Goal: Information Seeking & Learning: Compare options

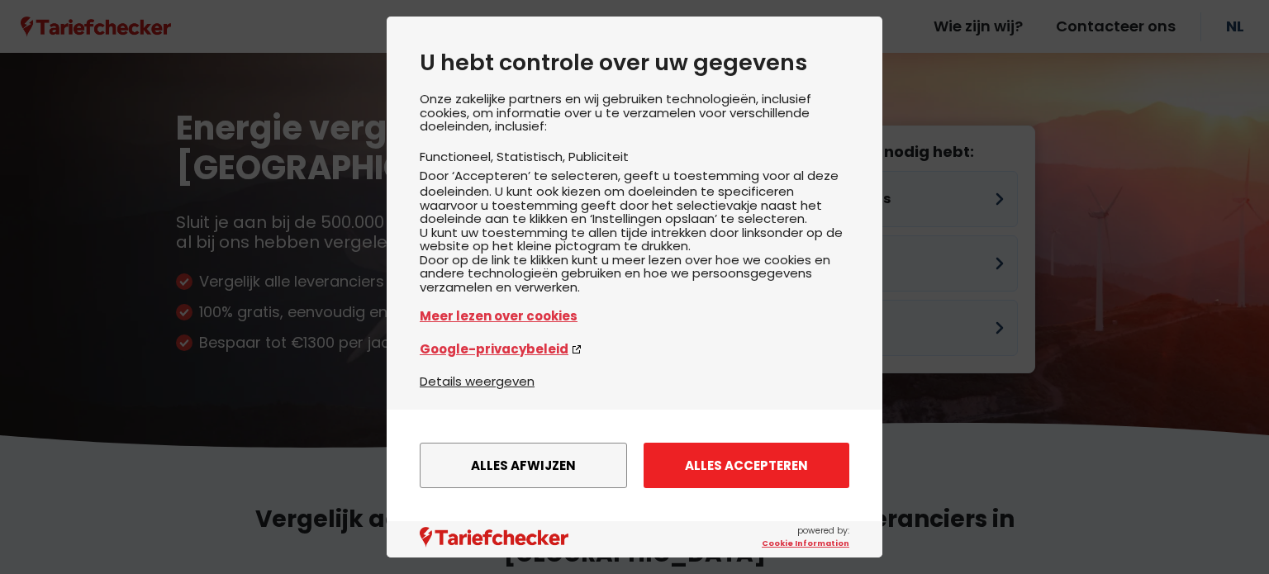
click at [730, 458] on button "Alles accepteren" at bounding box center [746, 465] width 206 height 45
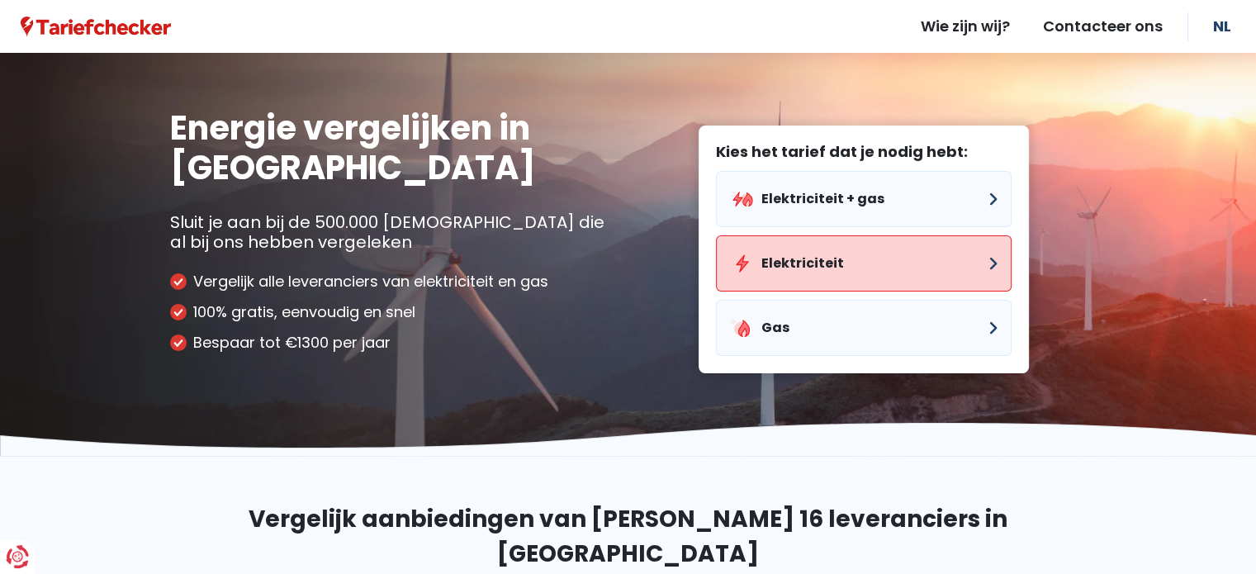
click at [940, 250] on button "Elektriciteit" at bounding box center [864, 263] width 296 height 56
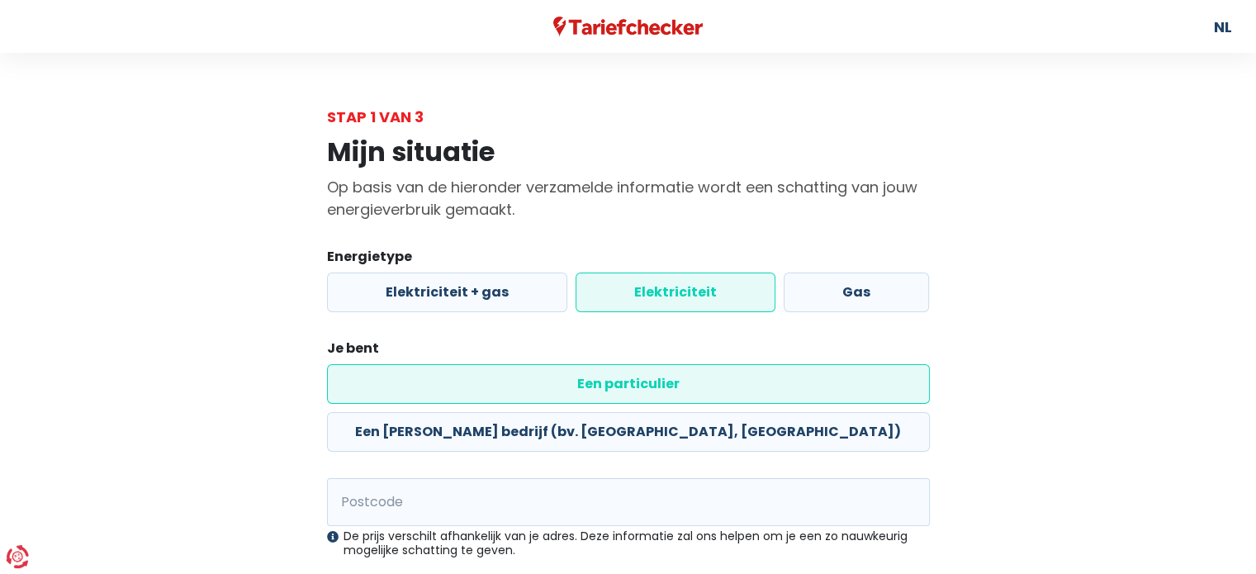
click at [664, 297] on label "Elektriciteit" at bounding box center [676, 293] width 200 height 40
click at [664, 297] on input "Elektriciteit" at bounding box center [676, 293] width 200 height 40
click at [439, 478] on input "Postcode" at bounding box center [628, 502] width 603 height 48
type input "8850"
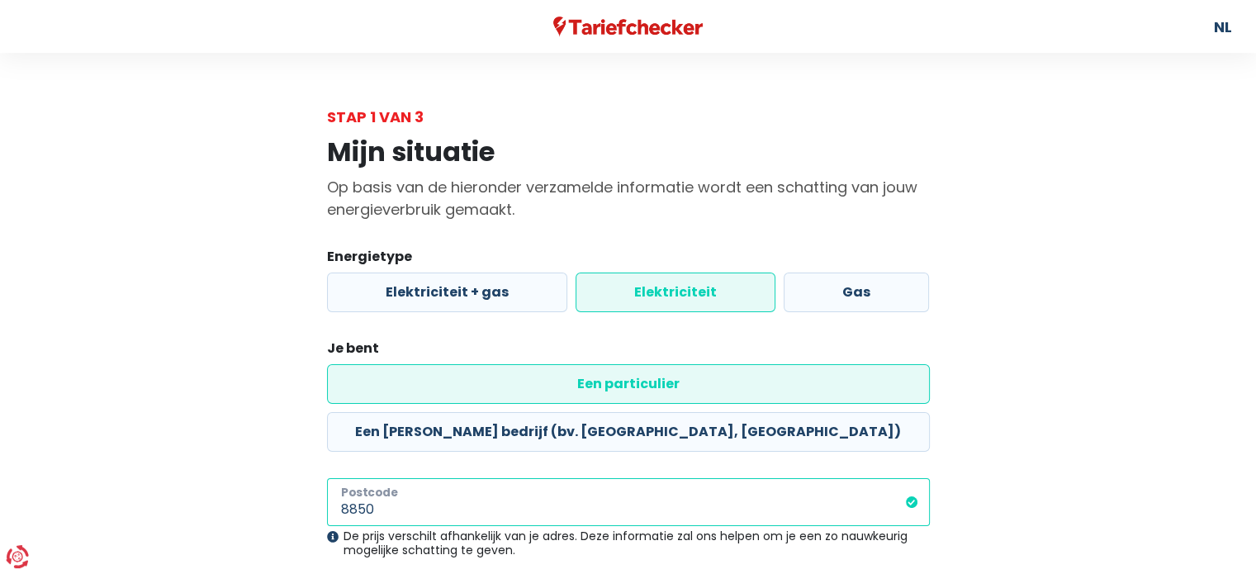
scroll to position [173, 0]
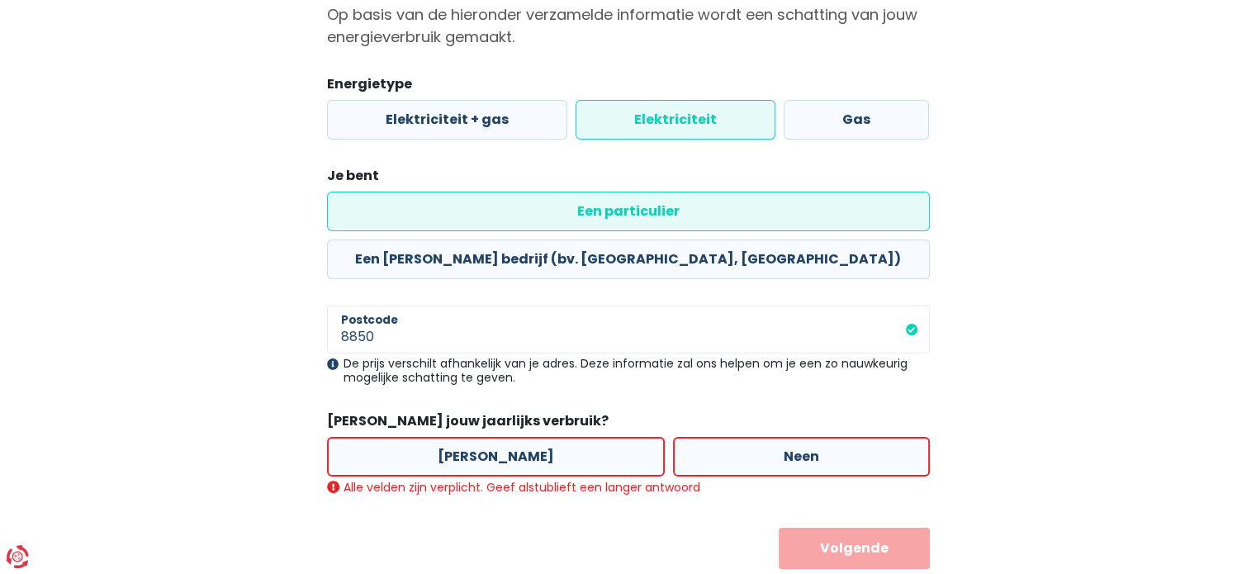
click at [433, 437] on label "[PERSON_NAME]" at bounding box center [496, 457] width 338 height 40
click at [433, 437] on input "[PERSON_NAME]" at bounding box center [496, 457] width 338 height 40
radio input "true"
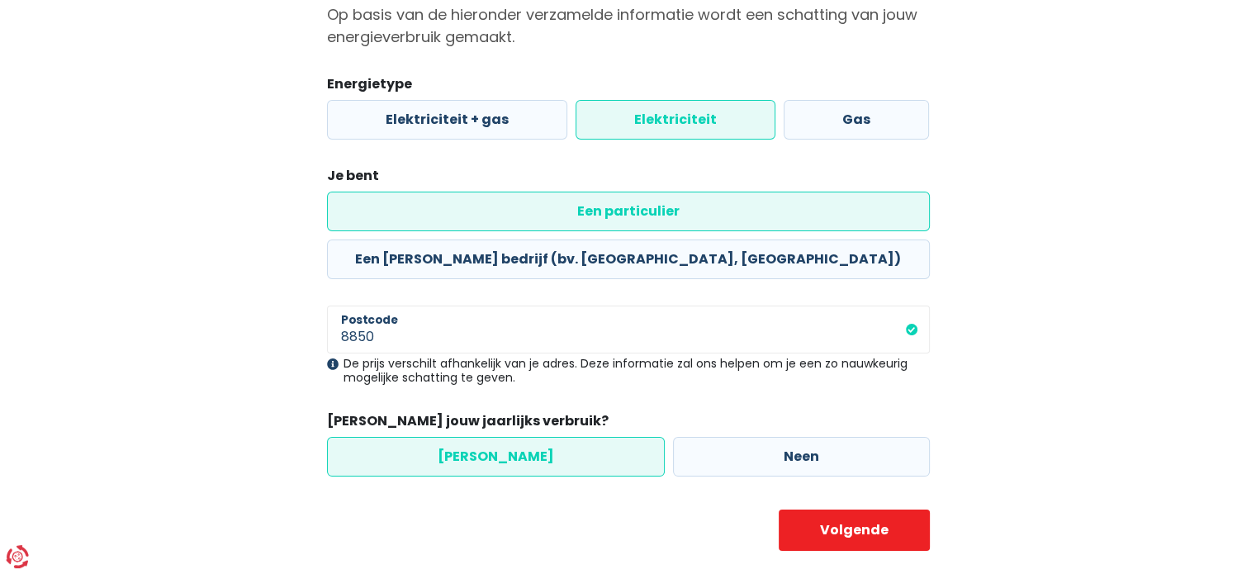
scroll to position [154, 0]
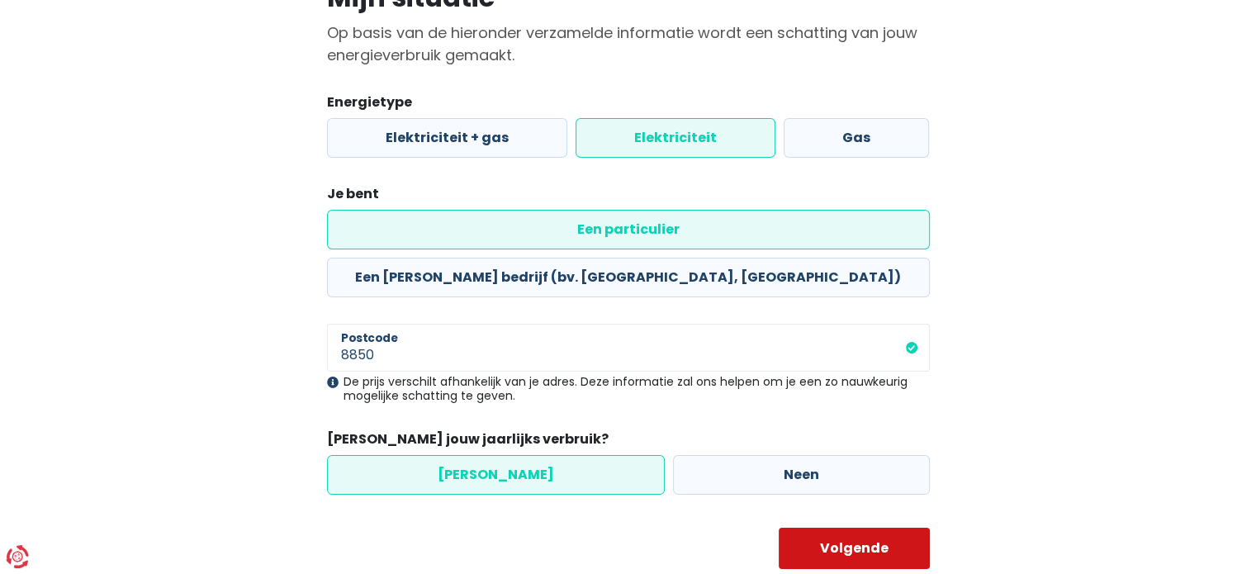
click at [833, 528] on button "Volgende" at bounding box center [854, 548] width 151 height 41
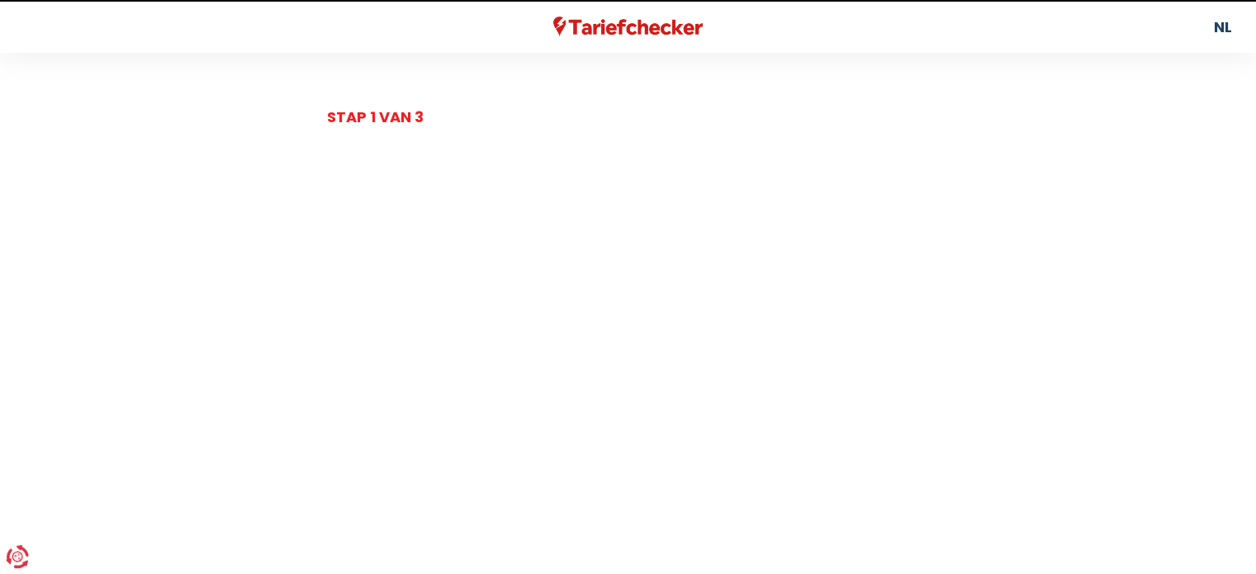
select select
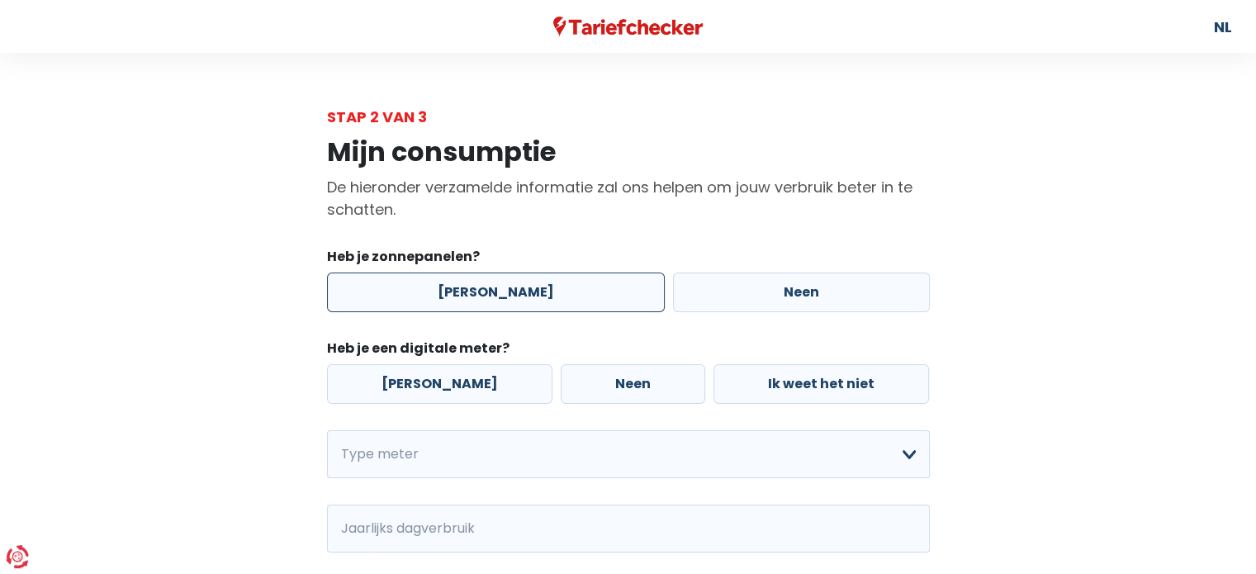
click at [476, 280] on label "[PERSON_NAME]" at bounding box center [496, 293] width 338 height 40
click at [476, 280] on input "[PERSON_NAME]" at bounding box center [496, 293] width 338 height 40
radio input "true"
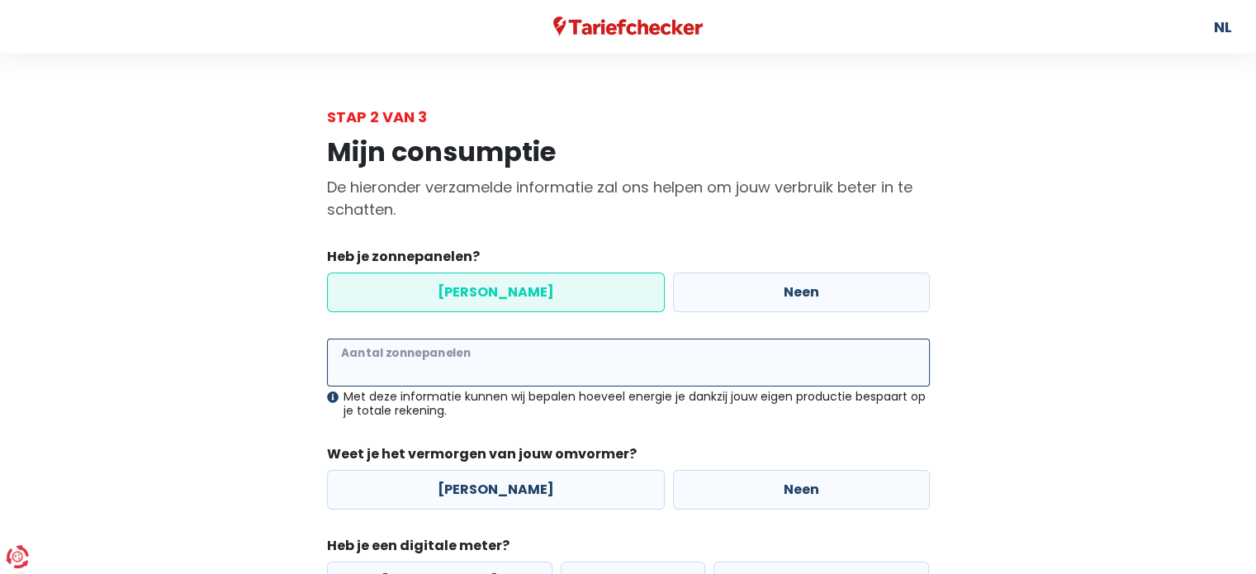
click at [473, 363] on input "Aantal zonnepanelen" at bounding box center [628, 363] width 603 height 48
type input "24"
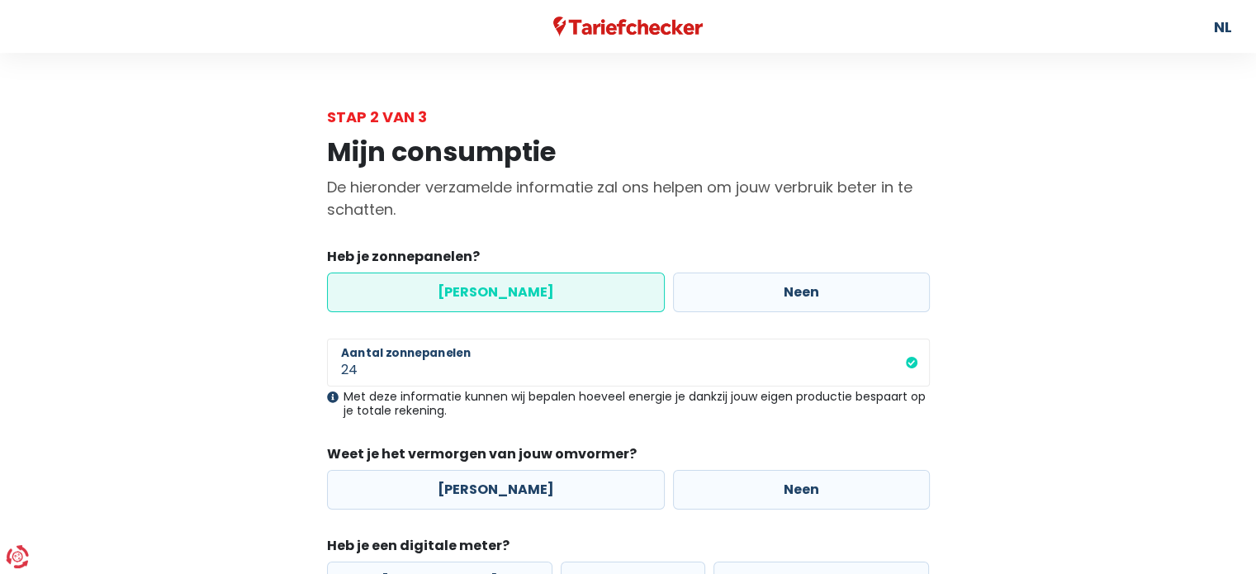
click at [613, 421] on div "24 Aantal zonnepanelen Met deze informatie kunnen wij bepalen hoeveel energie j…" at bounding box center [628, 424] width 603 height 171
click at [481, 492] on label "[PERSON_NAME]" at bounding box center [496, 490] width 338 height 40
click at [481, 492] on input "[PERSON_NAME]" at bounding box center [496, 490] width 338 height 40
radio input "true"
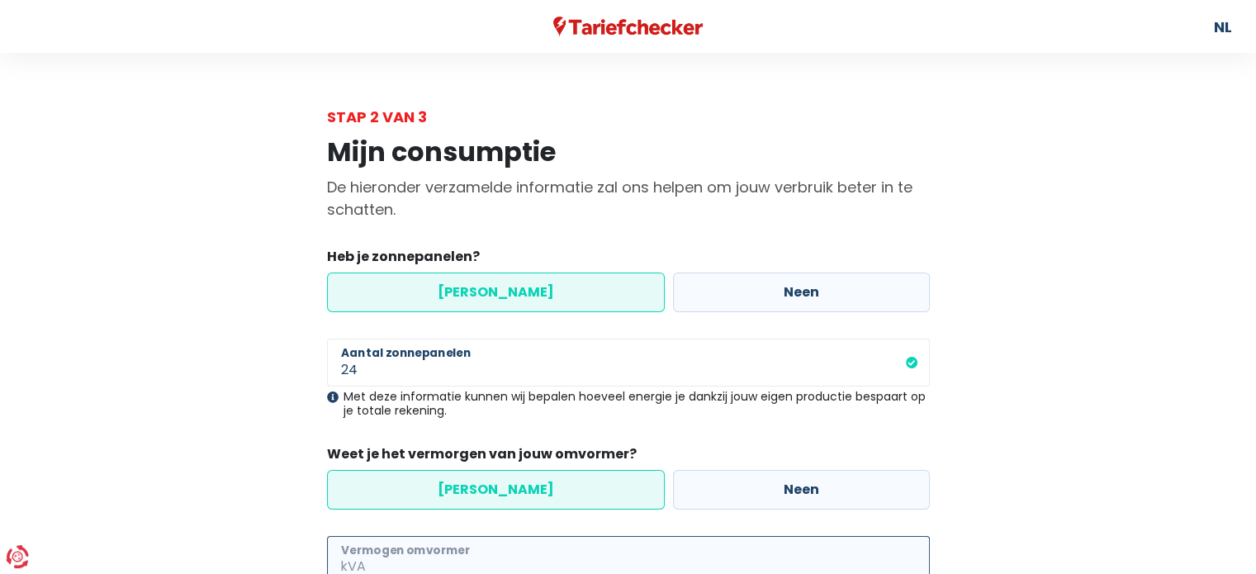
click at [459, 554] on input "Vermogen omvormer" at bounding box center [649, 560] width 561 height 48
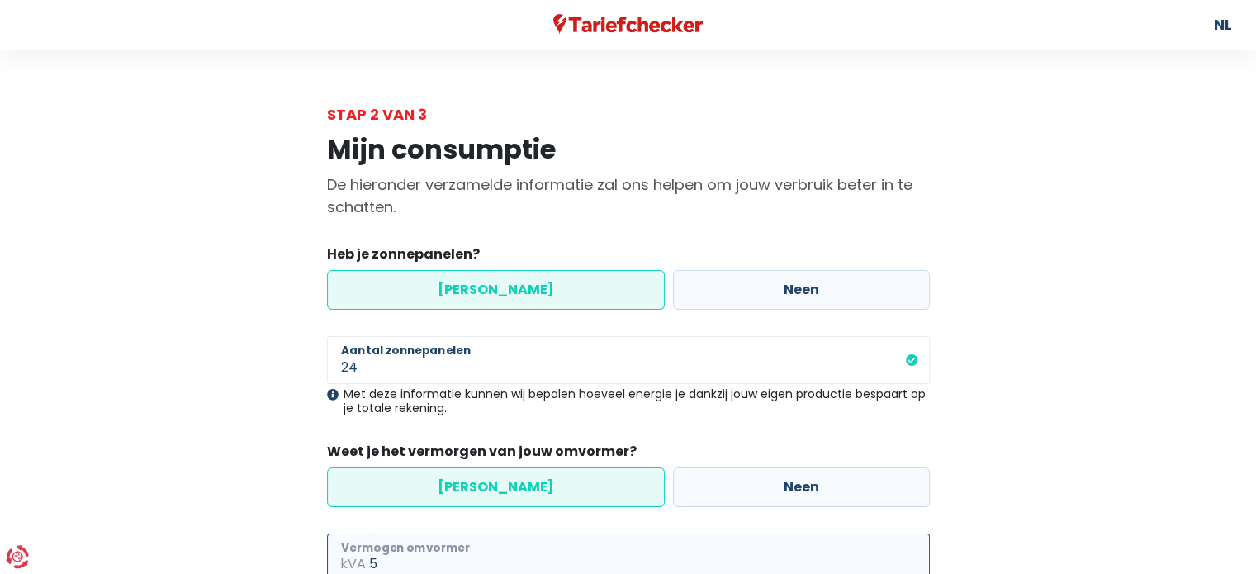
type input "5"
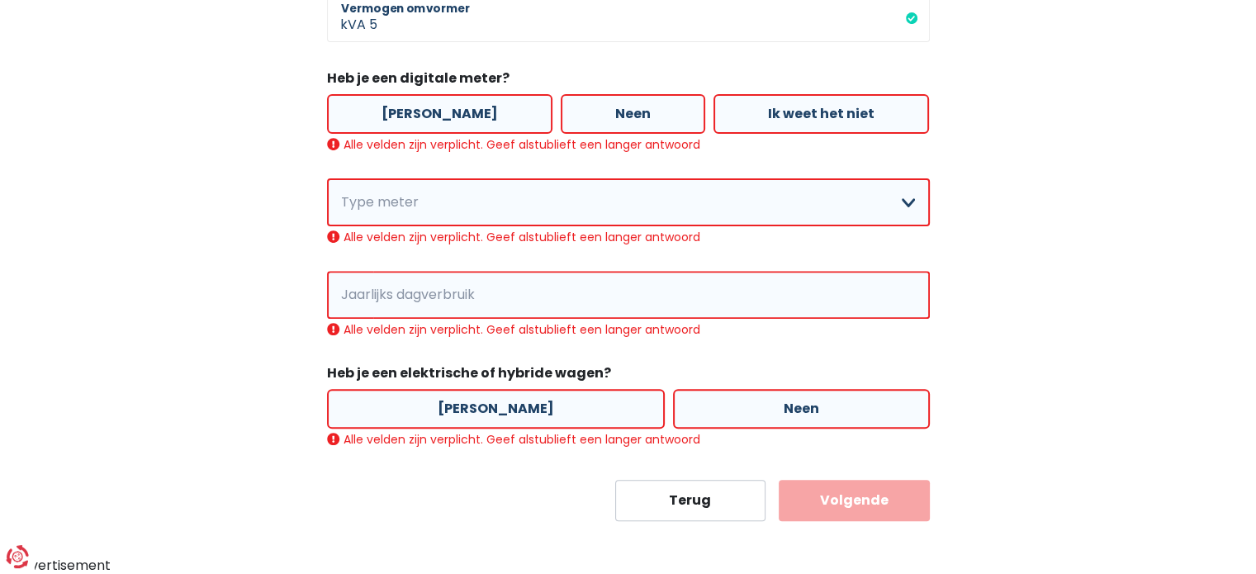
click at [592, 102] on label "Neen" at bounding box center [633, 114] width 145 height 40
click at [592, 102] on input "Neen" at bounding box center [633, 114] width 145 height 40
radio input "true"
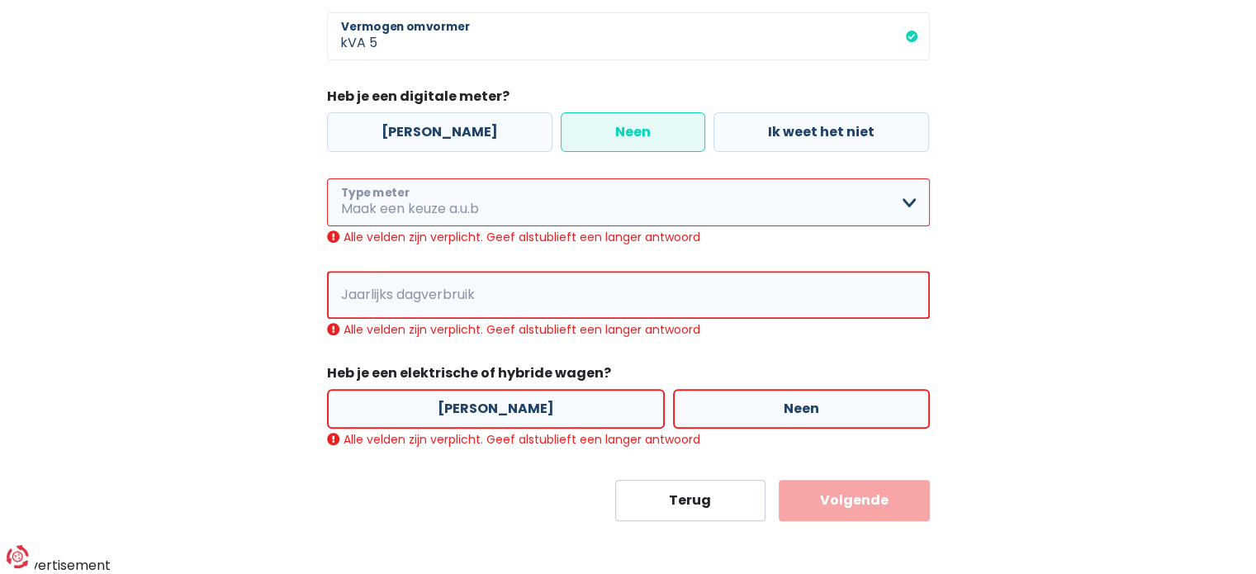
click at [485, 201] on select "Enkelvoudig Tweevoudig Enkelvoudig + uitsluitend nachttarief Tweevoudig + uitsl…" at bounding box center [628, 202] width 603 height 48
select select "day_single_rate_exclusive_night"
click at [327, 215] on select "Enkelvoudig Tweevoudig Enkelvoudig + uitsluitend nachttarief Tweevoudig + uitsl…" at bounding box center [628, 202] width 603 height 48
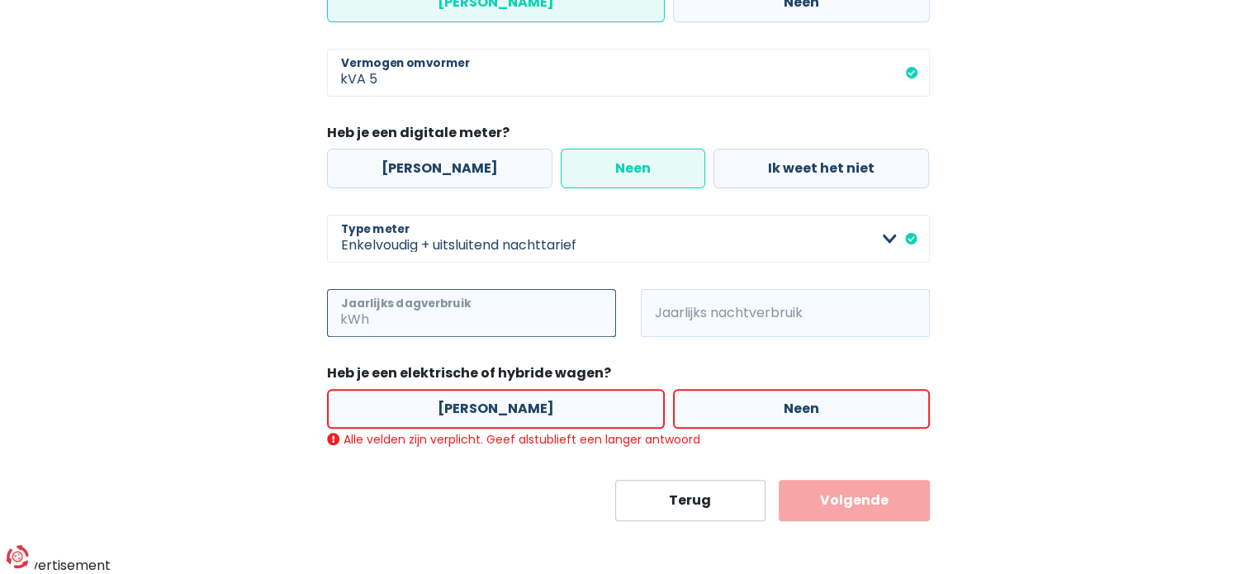
click at [426, 311] on input "Jaarlijks dagverbruik" at bounding box center [494, 313] width 244 height 48
type input "1000"
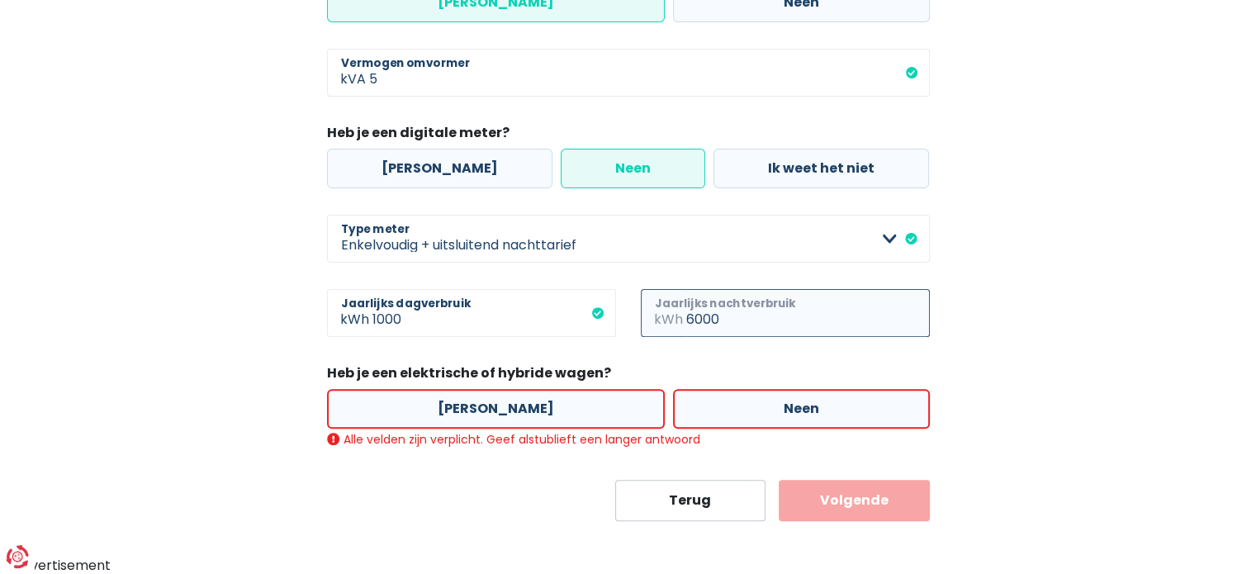
type input "6000"
click at [483, 410] on label "[PERSON_NAME]" at bounding box center [496, 409] width 338 height 40
click at [483, 410] on input "[PERSON_NAME]" at bounding box center [496, 409] width 338 height 40
radio input "true"
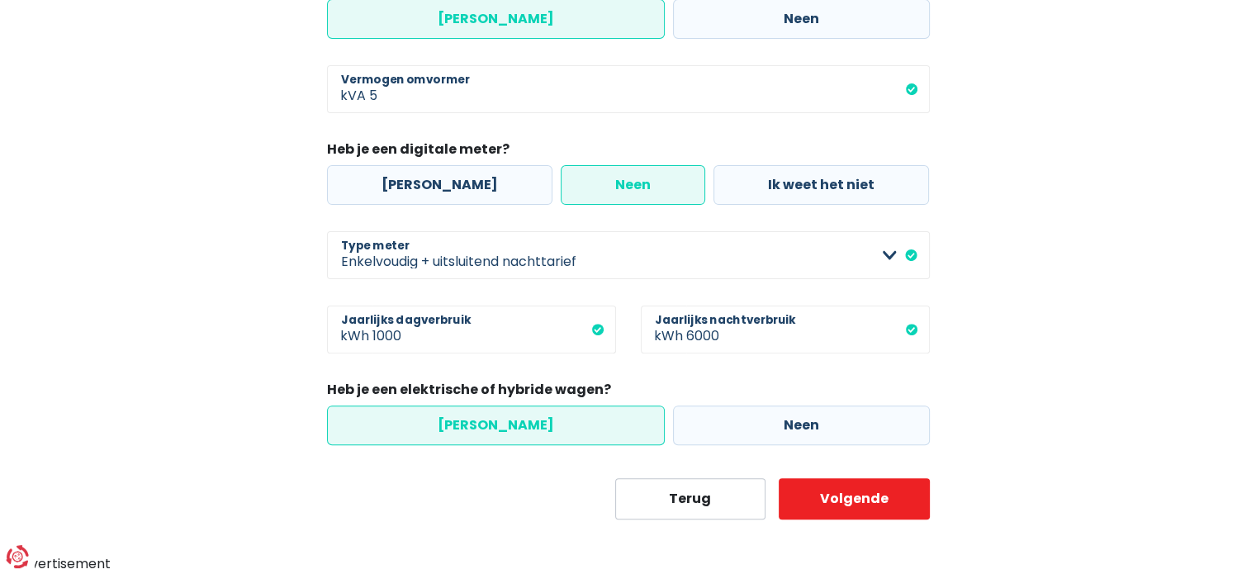
scroll to position [469, 0]
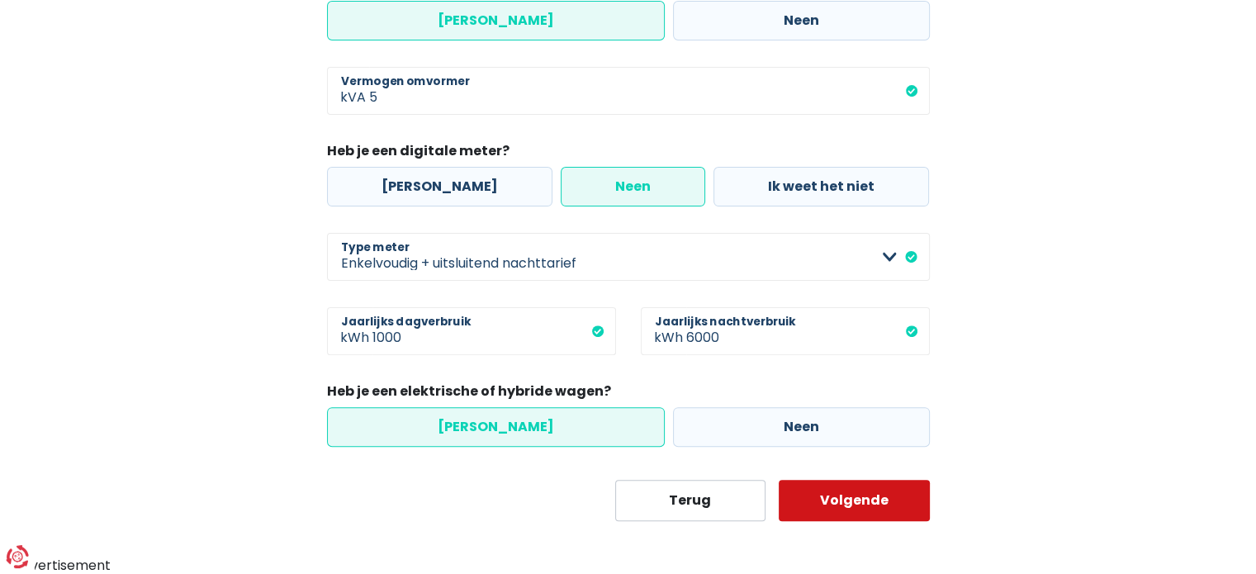
click at [839, 498] on button "Volgende" at bounding box center [854, 500] width 151 height 41
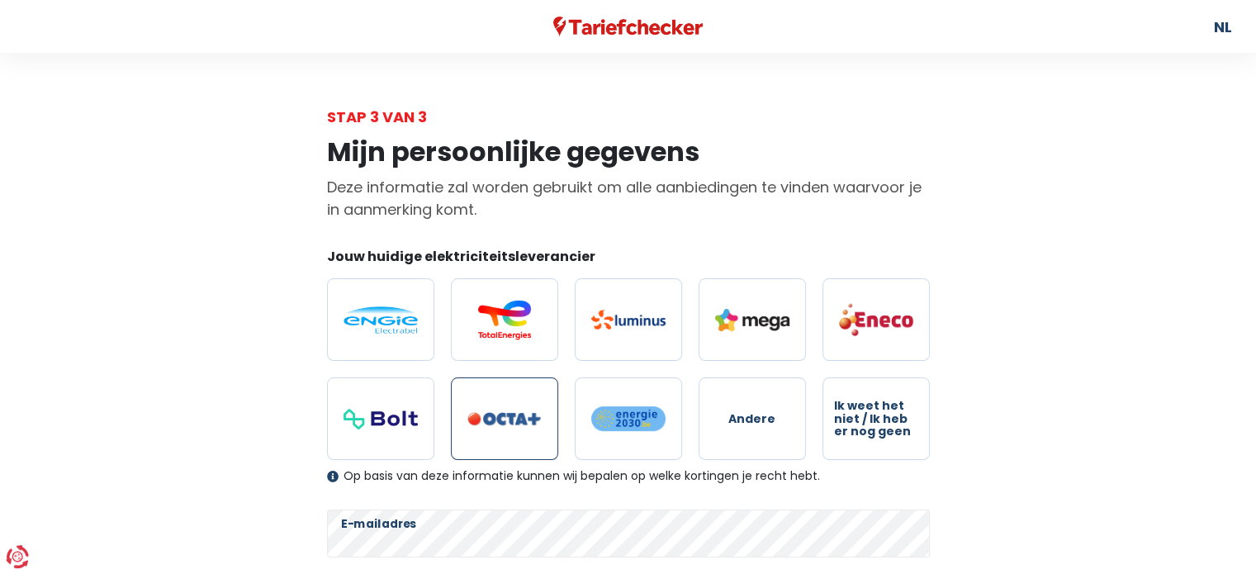
click at [493, 421] on img at bounding box center [504, 419] width 74 height 14
click at [493, 421] on input "radio" at bounding box center [504, 418] width 107 height 83
radio input "true"
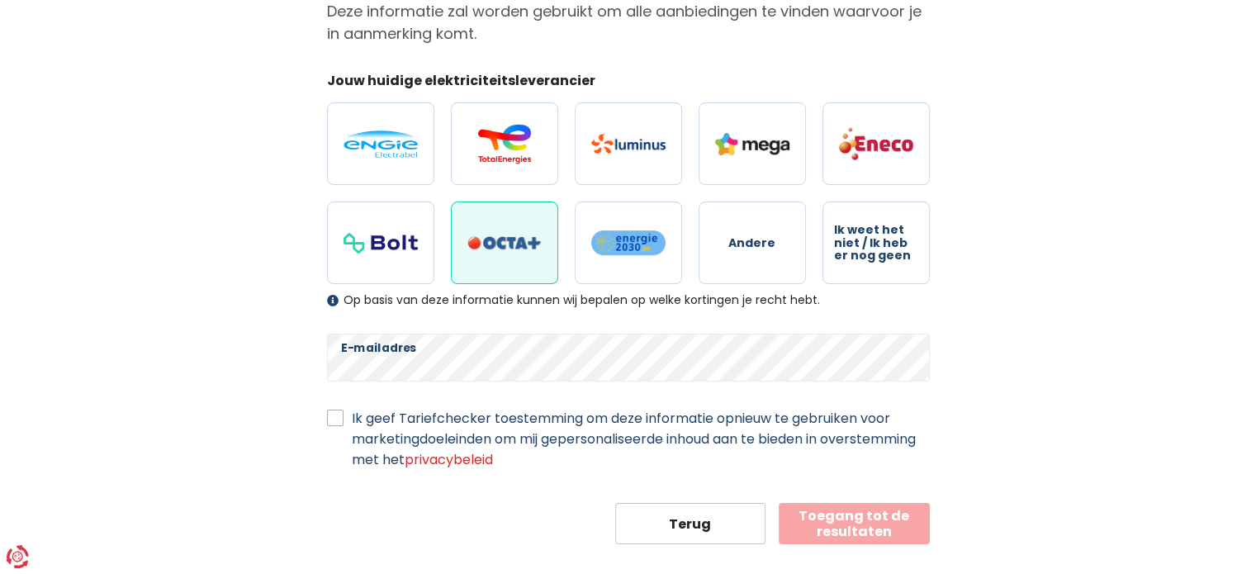
scroll to position [185, 0]
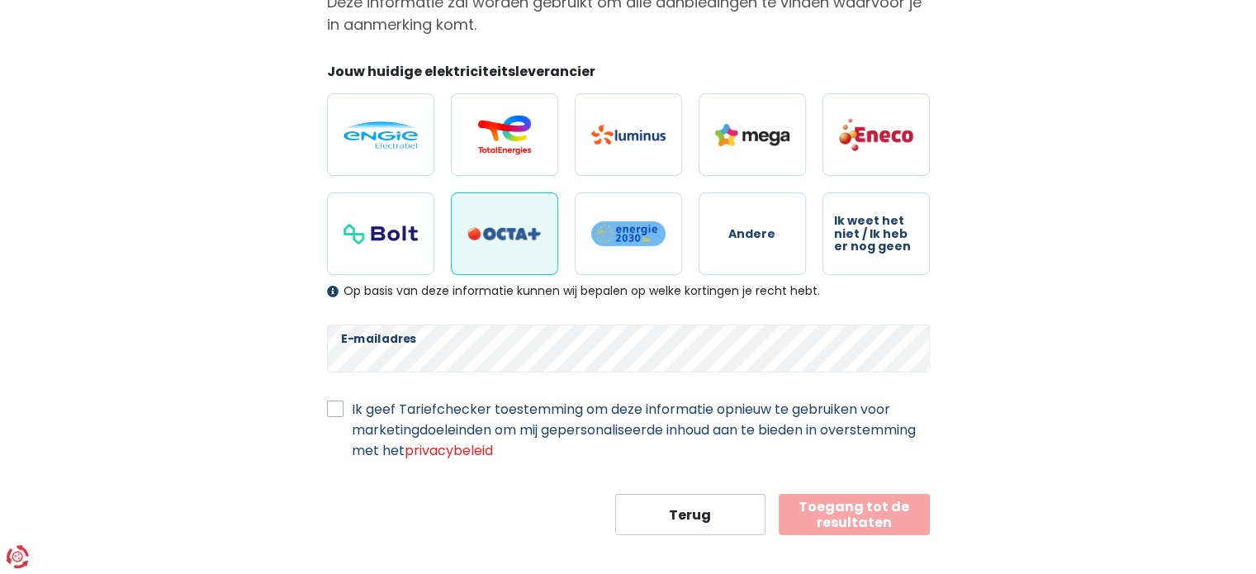
click at [336, 419] on div "Ik geef Tariefchecker toestemming om deze informatie opnieuw te gebruiken voor …" at bounding box center [628, 430] width 603 height 62
click at [352, 410] on label "Ik geef Tariefchecker toestemming om deze informatie opnieuw te gebruiken voor …" at bounding box center [641, 430] width 578 height 62
click at [338, 410] on input "Ik geef Tariefchecker toestemming om deze informatie opnieuw te gebruiken voor …" at bounding box center [335, 407] width 17 height 17
checkbox input "true"
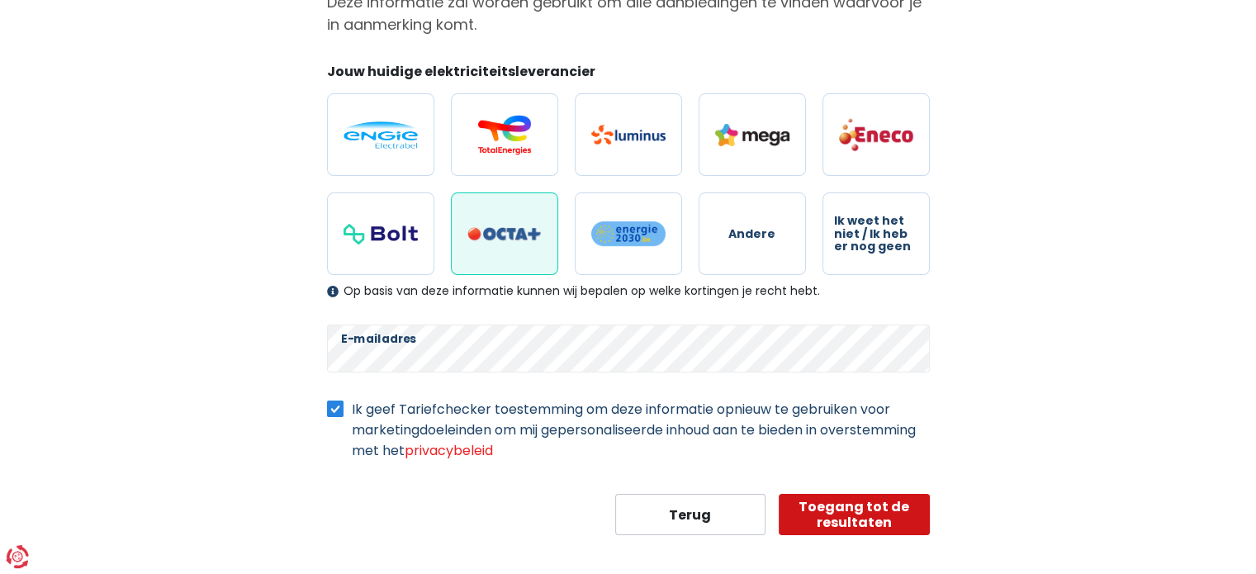
click at [833, 505] on button "Toegang tot de resultaten" at bounding box center [854, 514] width 151 height 41
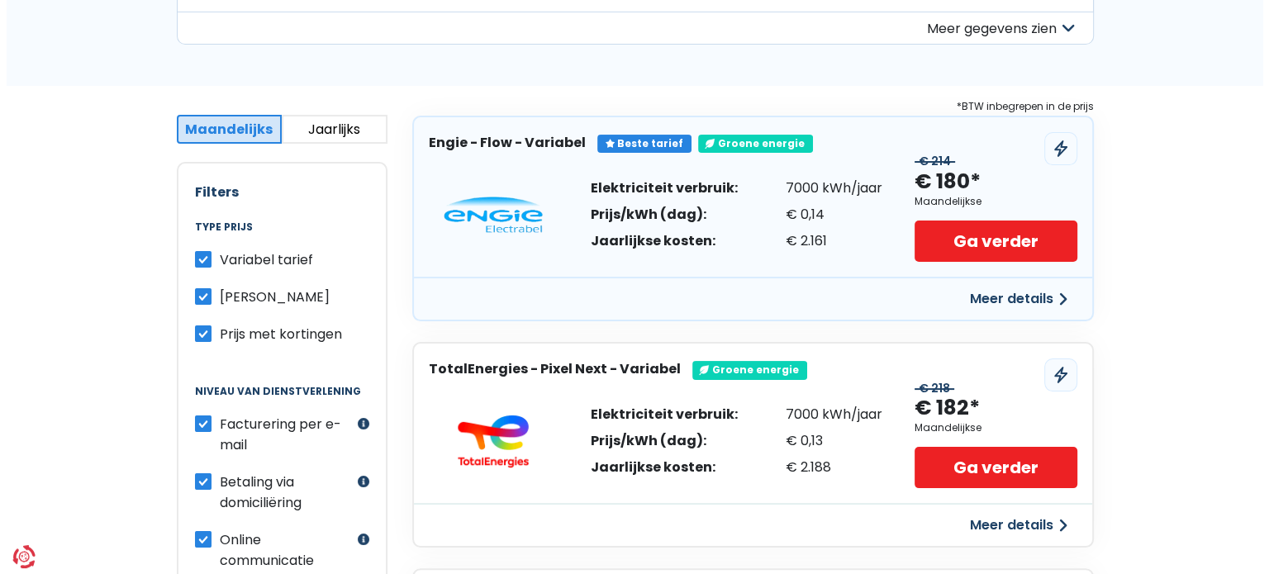
scroll to position [233, 0]
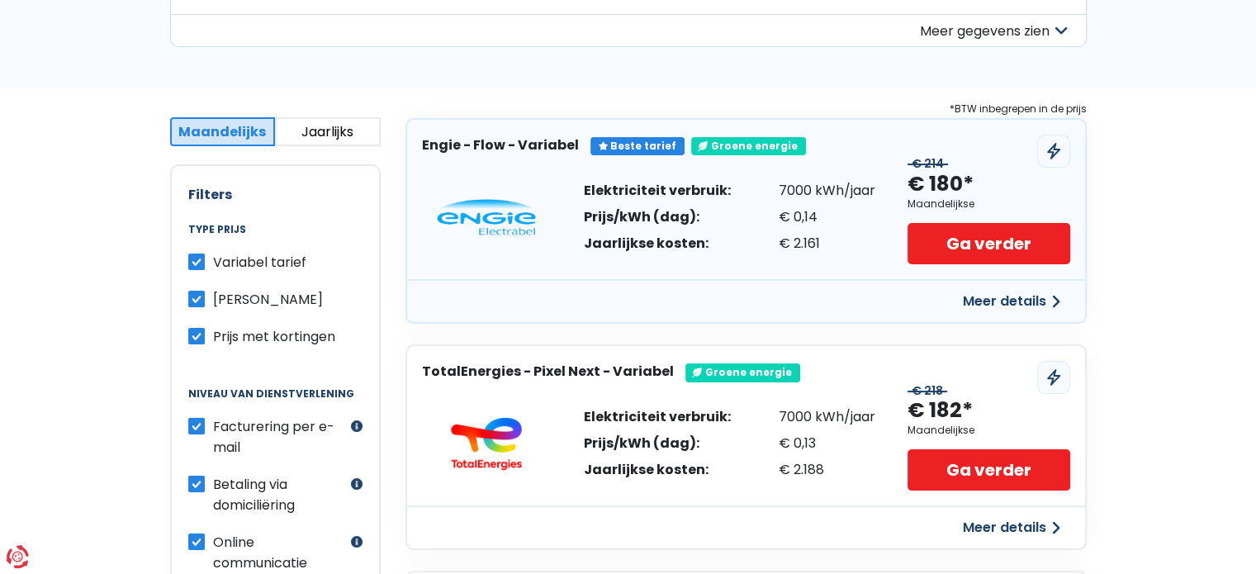
click at [1003, 311] on button "Meer details" at bounding box center [1011, 302] width 117 height 30
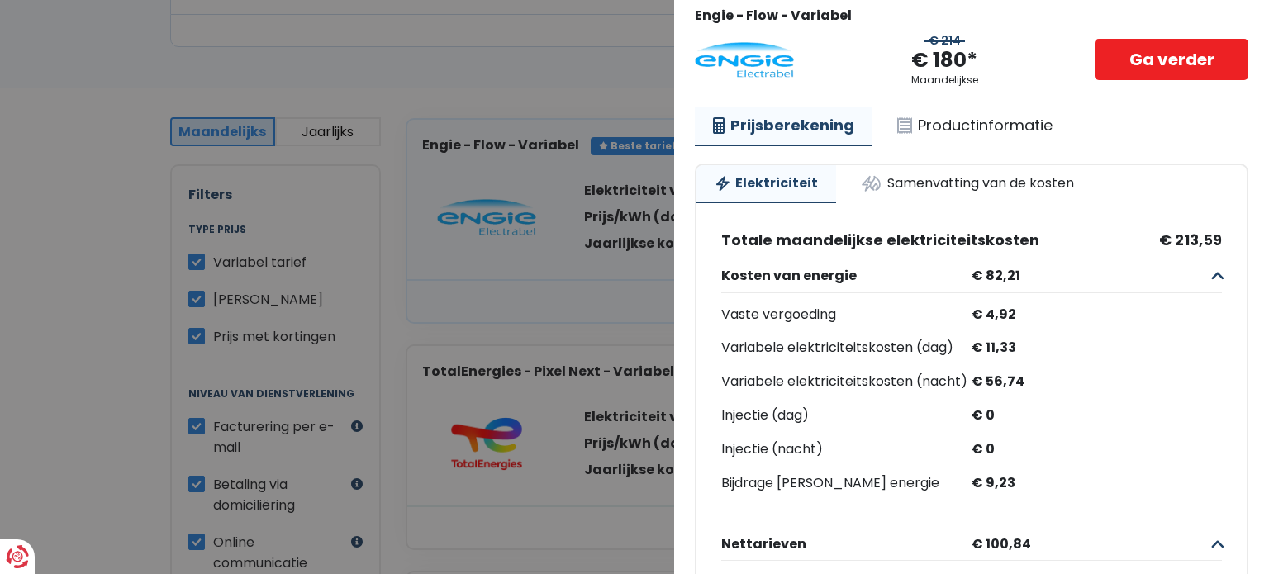
scroll to position [96, 0]
click at [904, 183] on link "Samenvatting van de kosten" at bounding box center [966, 184] width 249 height 36
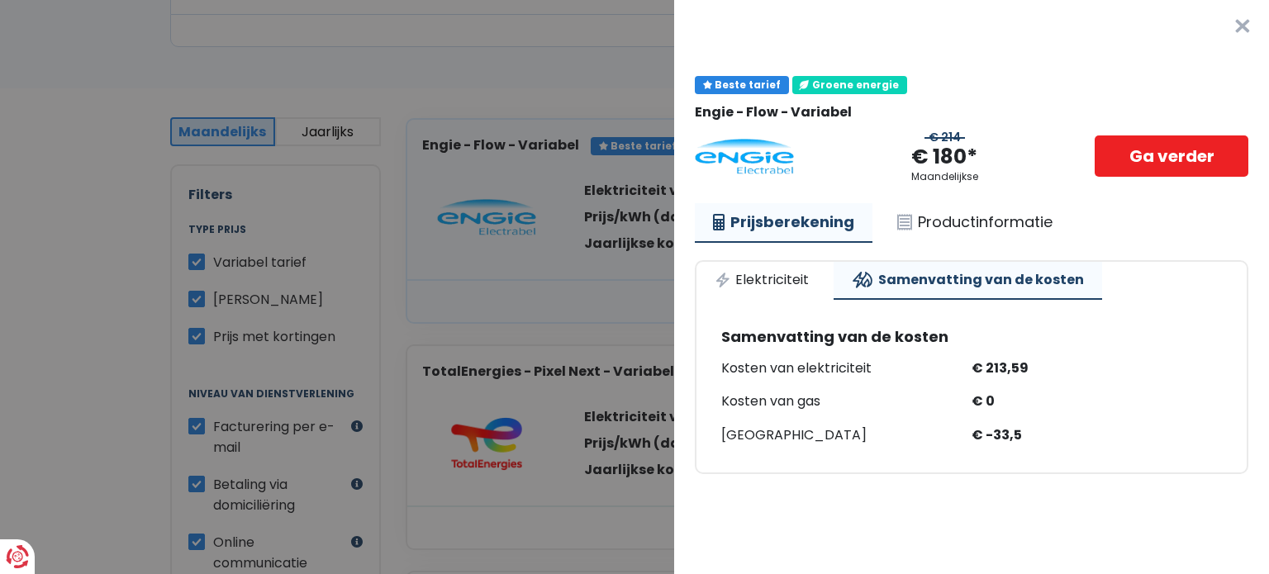
click at [803, 243] on div "Prijsberekening Productinformatie Elektriciteit Samenvatting van de kosten Same…" at bounding box center [971, 338] width 553 height 271
click at [796, 220] on link "Prijsberekening" at bounding box center [784, 223] width 178 height 40
click at [786, 278] on link "Elektriciteit" at bounding box center [761, 280] width 130 height 36
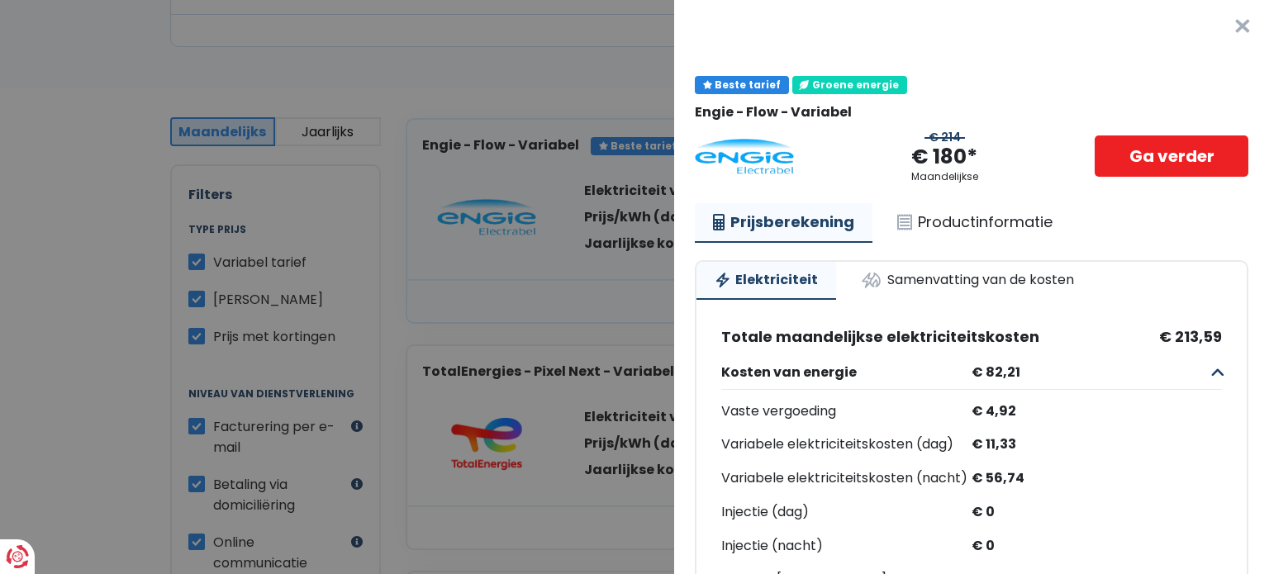
click at [1217, 32] on button "×" at bounding box center [1242, 26] width 53 height 53
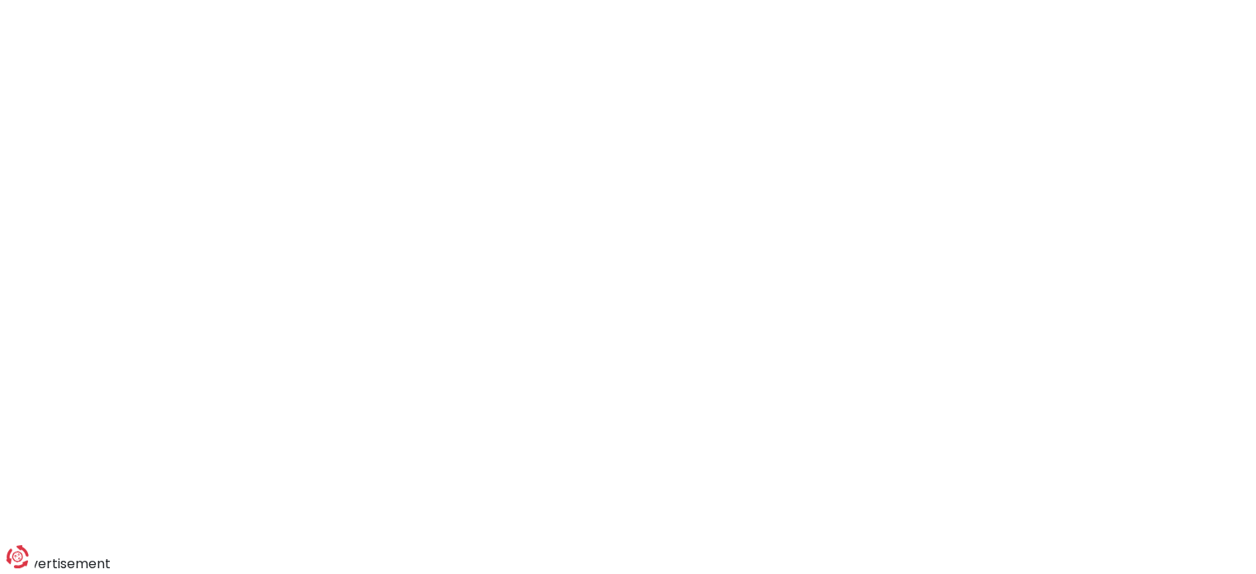
select select "day_single_rate_exclusive_night"
